Goal: Navigation & Orientation: Find specific page/section

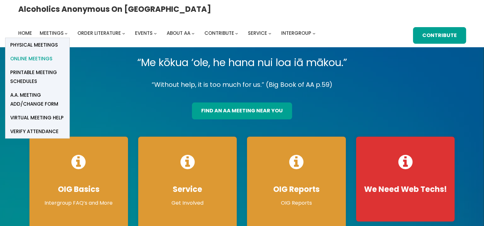
click at [52, 54] on span "Online Meetings" at bounding box center [31, 58] width 42 height 9
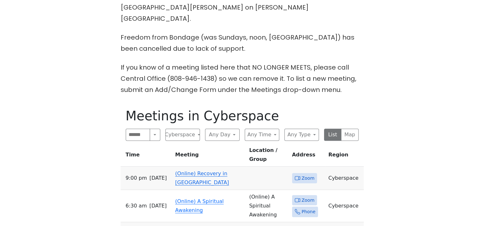
scroll to position [224, 0]
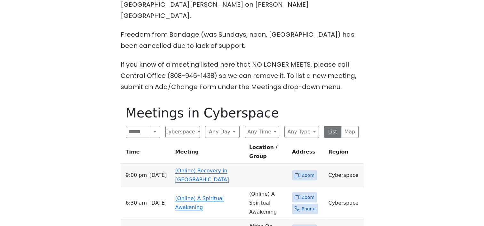
click at [204, 168] on link "(Online) Recovery in [GEOGRAPHIC_DATA]" at bounding box center [202, 175] width 54 height 15
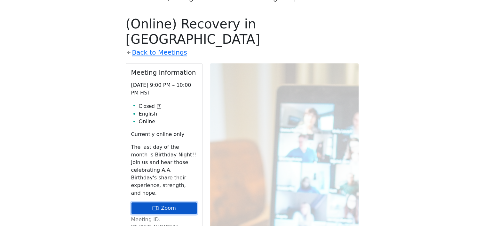
click at [169, 203] on link "Zoom" at bounding box center [164, 209] width 66 height 12
